Goal: Navigation & Orientation: Find specific page/section

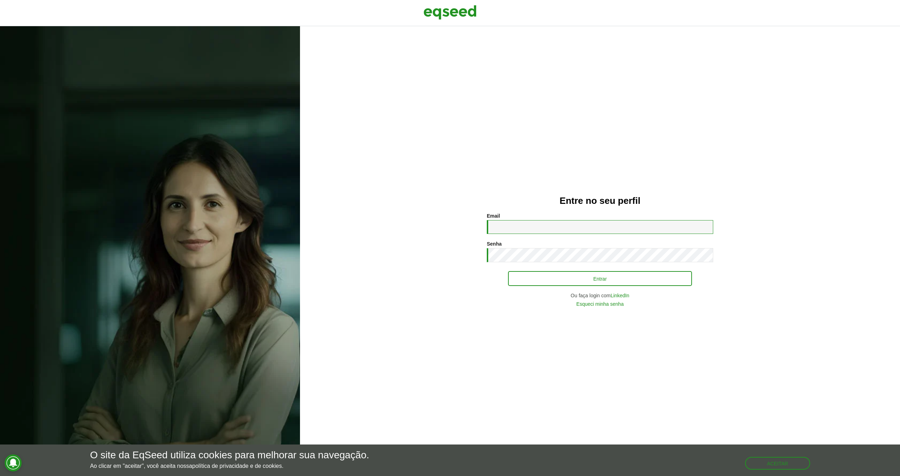
type input "**********"
click at [589, 272] on button "Entrar" at bounding box center [600, 278] width 184 height 13
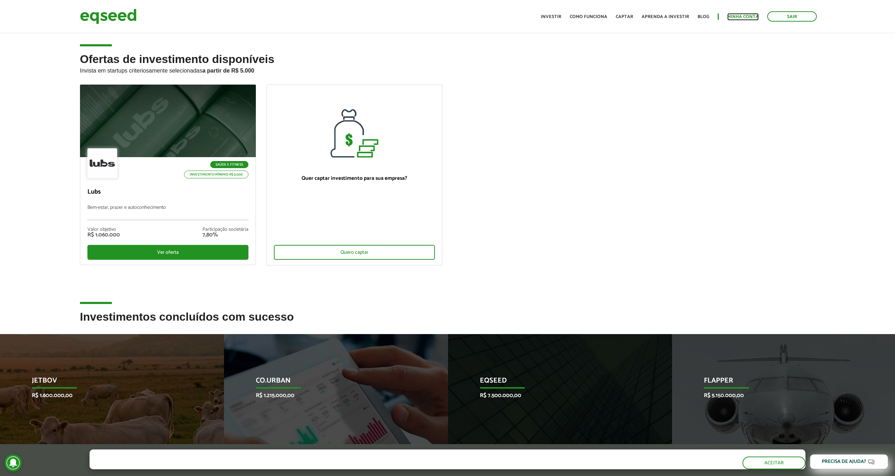
click at [746, 18] on link "Minha conta" at bounding box center [742, 17] width 31 height 5
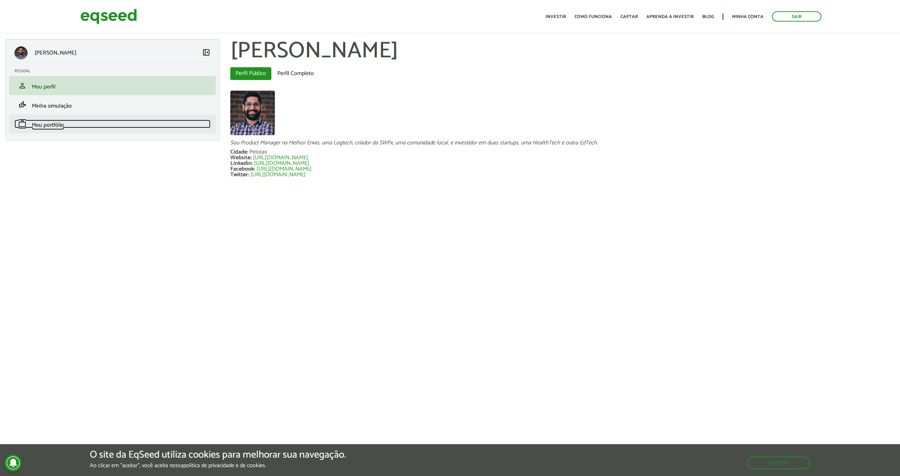
click at [56, 125] on span "Meu portfólio" at bounding box center [48, 125] width 32 height 10
